Goal: Task Accomplishment & Management: Use online tool/utility

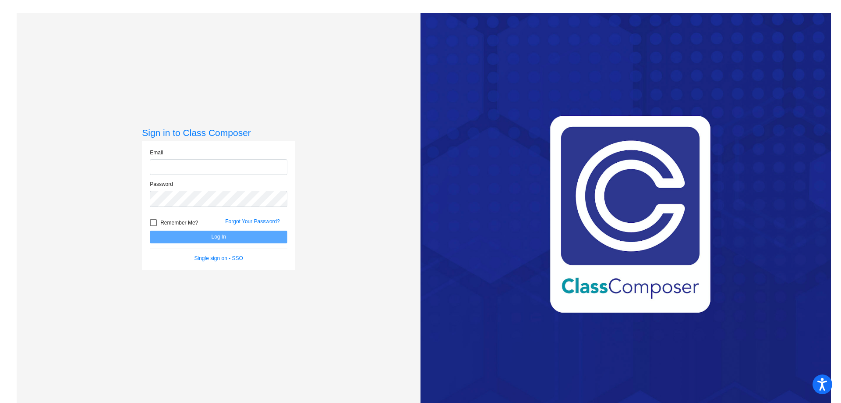
type input "[EMAIL_ADDRESS][DOMAIN_NAME]"
click at [216, 234] on button "Log In" at bounding box center [219, 236] width 138 height 13
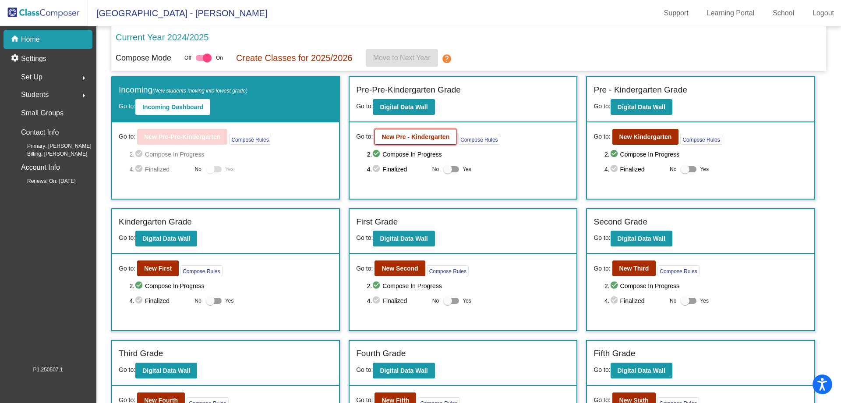
click at [428, 138] on b "New Pre - Kindergarten" at bounding box center [416, 136] width 68 height 7
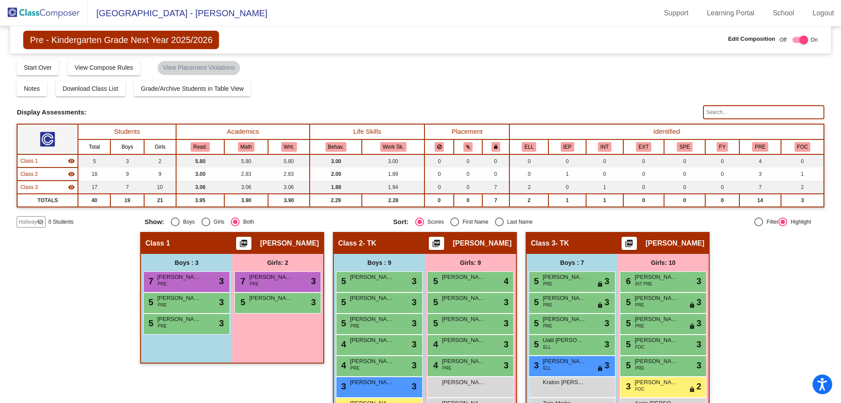
click at [763, 320] on div "Hallway - Hallway Class picture_as_pdf Add Student First Name Last Name Student…" at bounding box center [421, 364] width 808 height 264
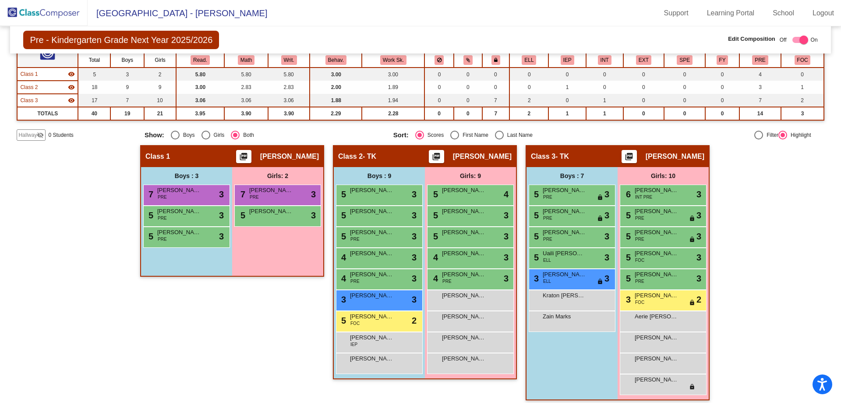
scroll to position [93, 0]
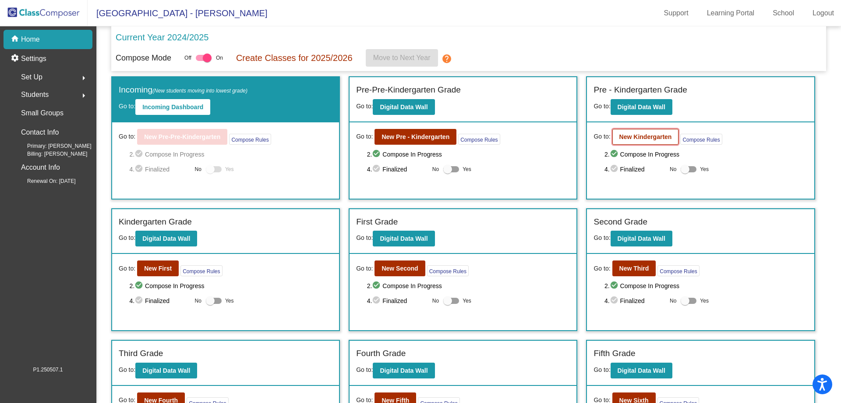
click at [643, 142] on button "New Kindergarten" at bounding box center [646, 137] width 67 height 16
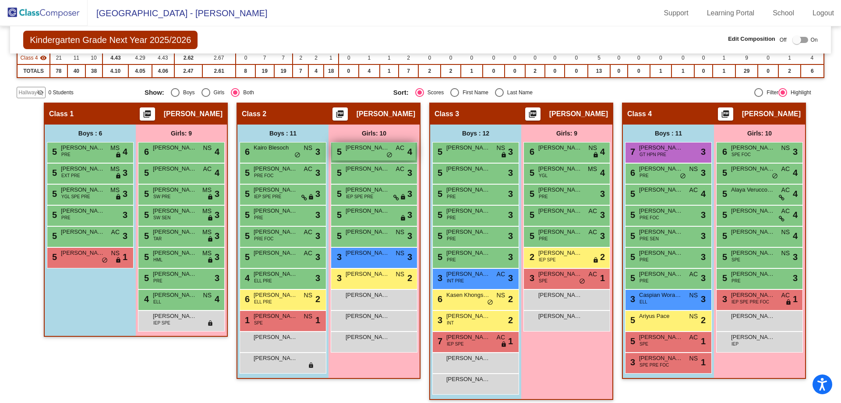
scroll to position [148, 0]
